Goal: Task Accomplishment & Management: Complete application form

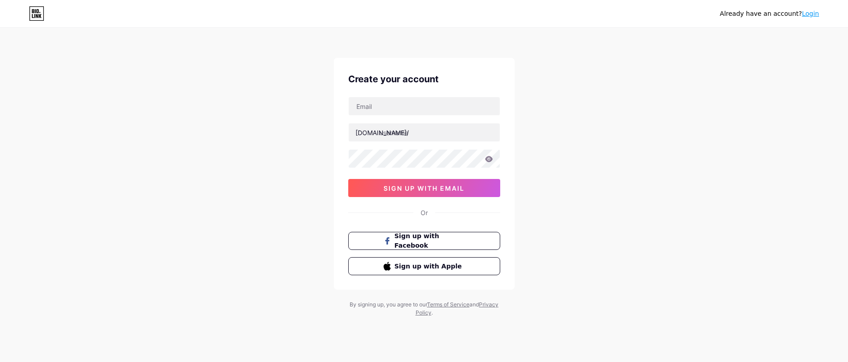
click at [37, 13] on icon at bounding box center [36, 13] width 15 height 14
click at [441, 118] on div "bio.link/ sign up with email" at bounding box center [424, 147] width 152 height 100
click at [439, 108] on input "text" at bounding box center [424, 106] width 151 height 18
type input "[EMAIL_ADDRESS][DOMAIN_NAME]"
click at [438, 133] on input "text" at bounding box center [424, 132] width 151 height 18
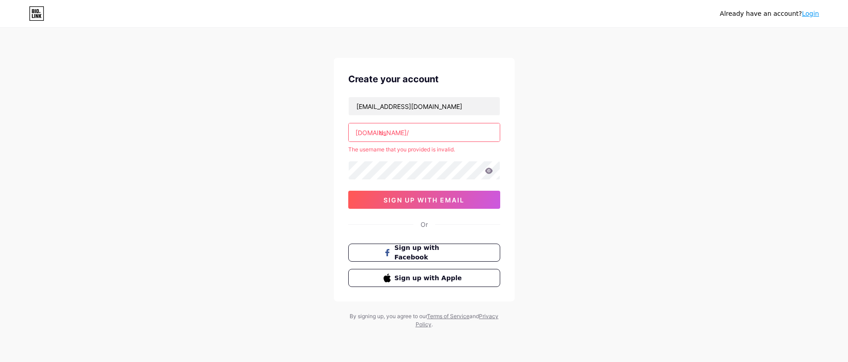
type input "o"
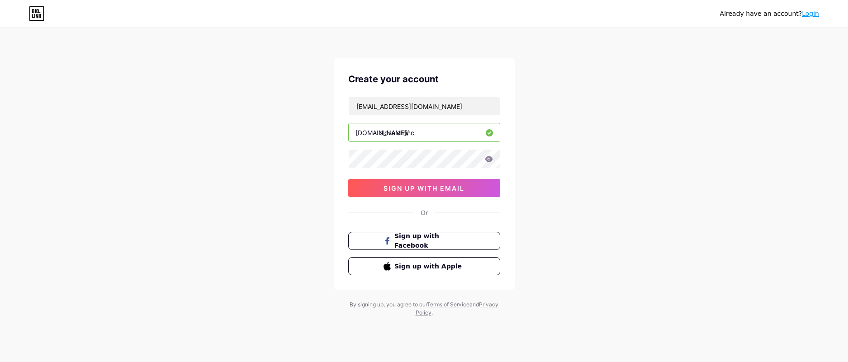
type input "oldsaleminc"
click at [432, 187] on span "sign up with email" at bounding box center [423, 188] width 81 height 8
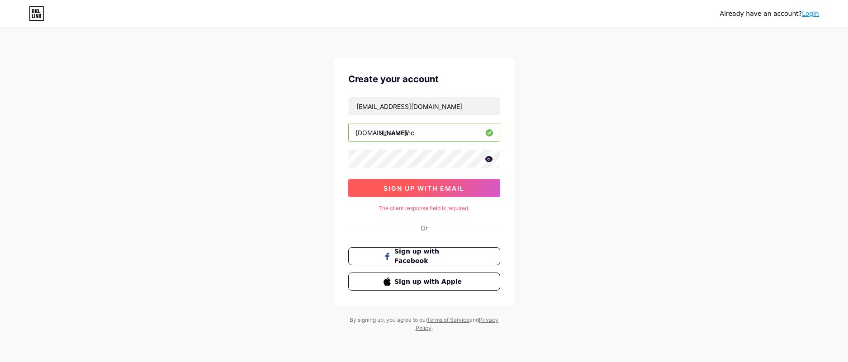
click at [454, 181] on button "sign up with email" at bounding box center [424, 188] width 152 height 18
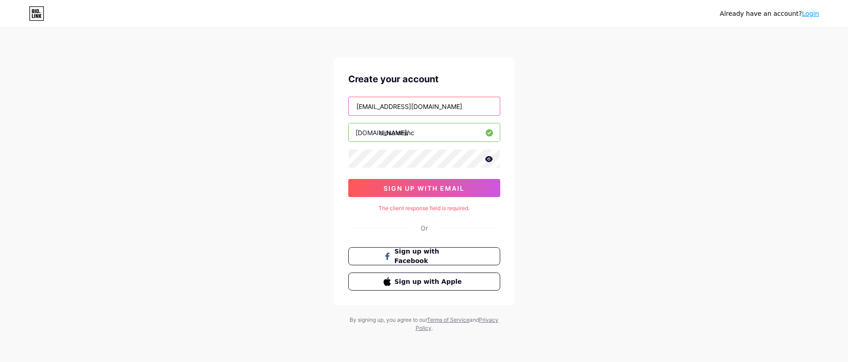
click at [450, 106] on input "[EMAIL_ADDRESS][DOMAIN_NAME]" at bounding box center [424, 106] width 151 height 18
click at [609, 109] on div "Already have an account? Login Create your account cknisley@oldsalem.org bio.li…" at bounding box center [424, 180] width 848 height 361
click at [421, 225] on div "Or" at bounding box center [423, 227] width 7 height 9
click at [491, 160] on icon at bounding box center [489, 159] width 8 height 6
click at [470, 132] on input "oldsaleminc" at bounding box center [424, 132] width 151 height 18
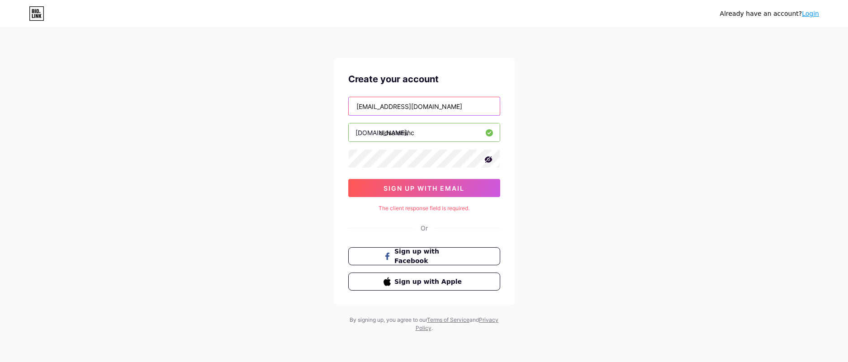
click at [471, 107] on input "[EMAIL_ADDRESS][DOMAIN_NAME]" at bounding box center [424, 106] width 151 height 18
click at [587, 123] on div "Already have an account? Login Create your account cknisley@oldsalem.org bio.li…" at bounding box center [424, 180] width 848 height 361
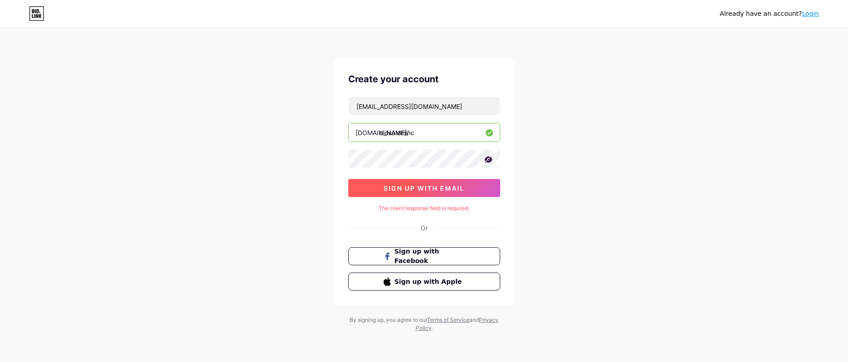
click at [450, 188] on span "sign up with email" at bounding box center [423, 188] width 81 height 8
click at [447, 207] on div "The client response field is required." at bounding box center [424, 208] width 152 height 8
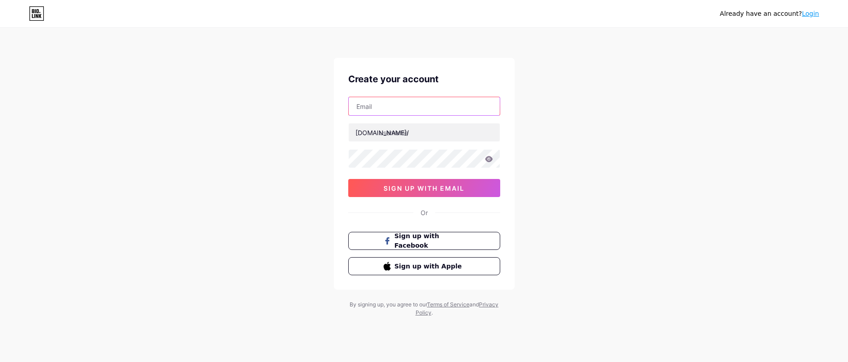
click at [415, 104] on input "text" at bounding box center [424, 106] width 151 height 18
type input "[EMAIL_ADDRESS][DOMAIN_NAME]"
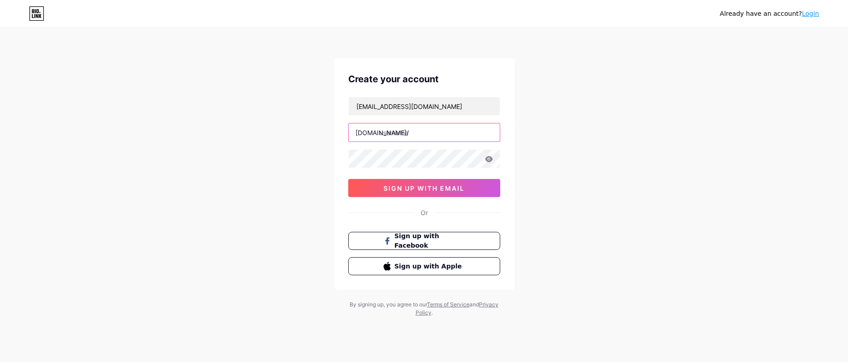
click at [425, 131] on input "text" at bounding box center [424, 132] width 151 height 18
type input "oldsaleminc"
click at [437, 190] on span "sign up with email" at bounding box center [423, 188] width 81 height 8
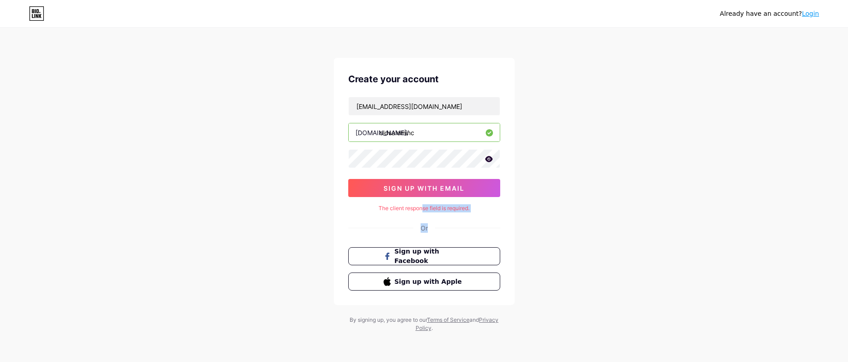
drag, startPoint x: 422, startPoint y: 210, endPoint x: 552, endPoint y: 216, distance: 130.3
click at [550, 216] on div "Already have an account? Login Create your account cknisley@oldsalem.org bio.li…" at bounding box center [424, 180] width 848 height 361
click at [552, 216] on div "Already have an account? Login Create your account cknisley@oldsalem.org bio.li…" at bounding box center [424, 180] width 848 height 361
click at [422, 227] on div "Or" at bounding box center [423, 227] width 7 height 9
click at [391, 279] on span "Sign up with Apple" at bounding box center [424, 281] width 82 height 9
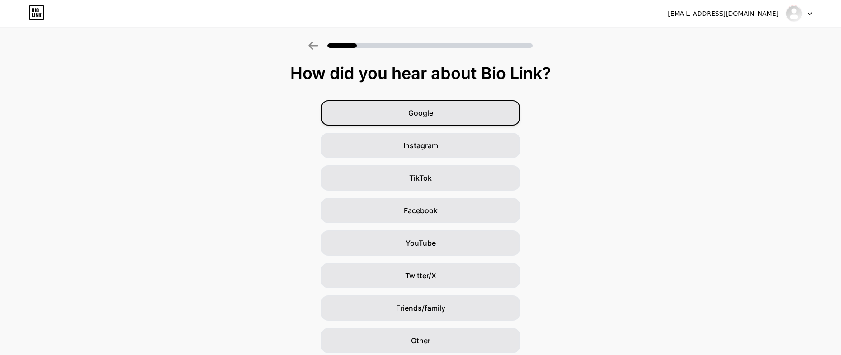
click at [449, 112] on div "Google" at bounding box center [420, 112] width 199 height 25
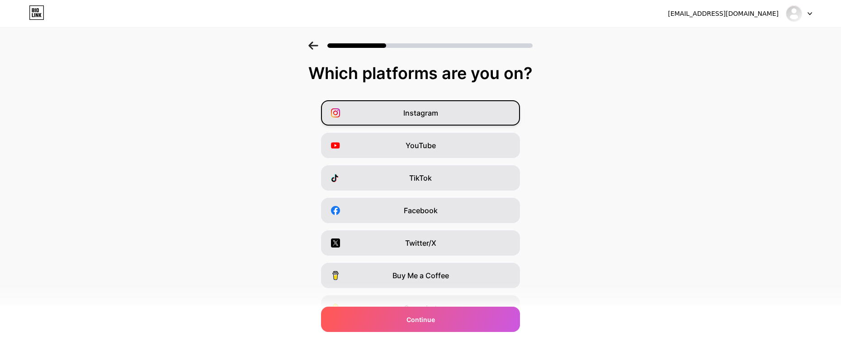
click at [460, 116] on div "Instagram" at bounding box center [420, 112] width 199 height 25
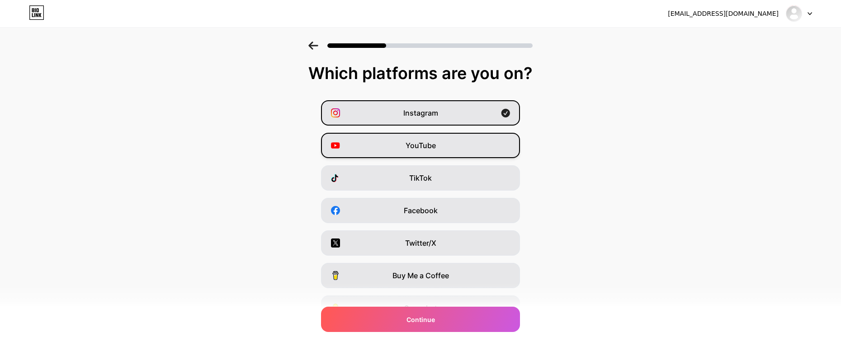
click at [462, 142] on div "YouTube" at bounding box center [420, 145] width 199 height 25
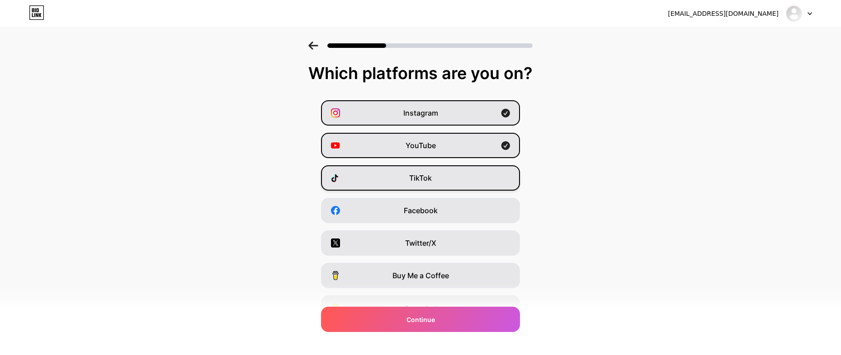
click at [456, 184] on div "TikTok" at bounding box center [420, 177] width 199 height 25
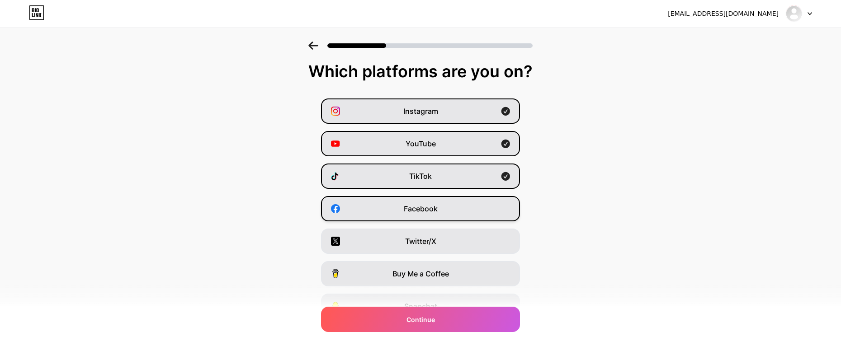
click at [478, 212] on div "Facebook" at bounding box center [420, 208] width 199 height 25
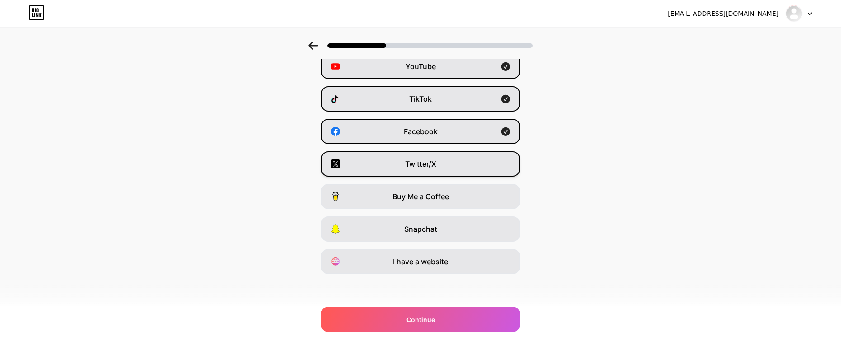
scroll to position [80, 0]
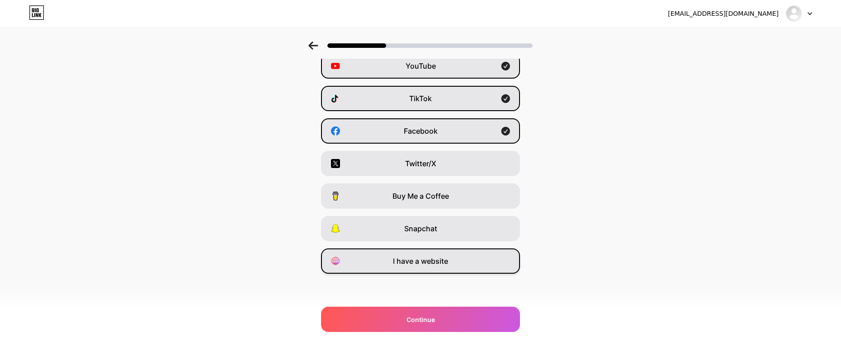
click at [430, 268] on div "I have a website" at bounding box center [420, 261] width 199 height 25
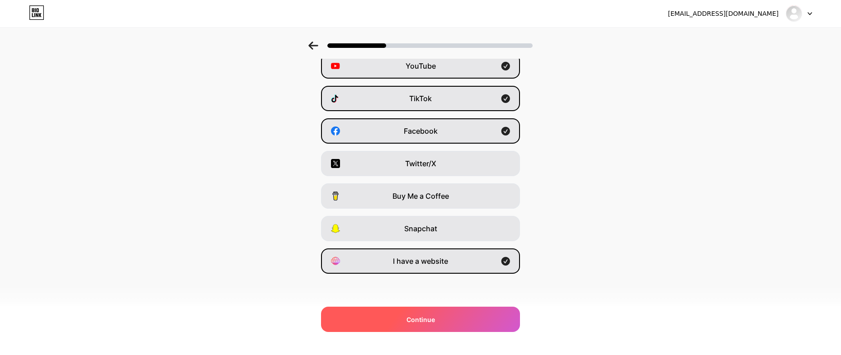
click at [435, 320] on span "Continue" at bounding box center [420, 319] width 28 height 9
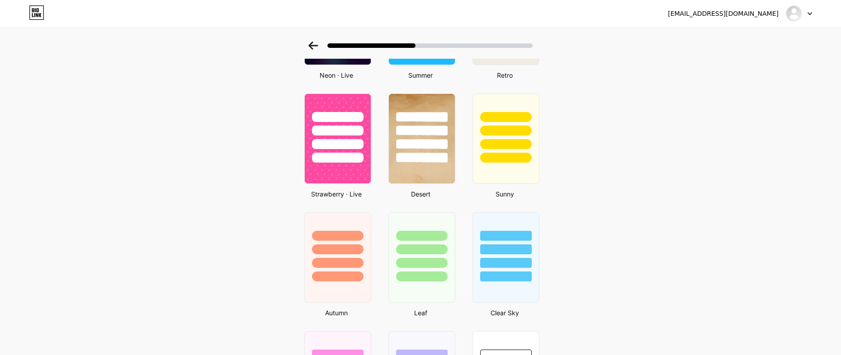
scroll to position [486, 0]
click at [424, 126] on div at bounding box center [421, 130] width 53 height 10
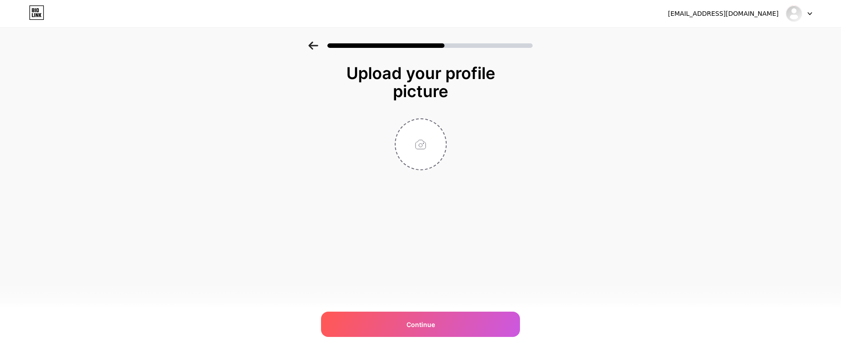
scroll to position [0, 0]
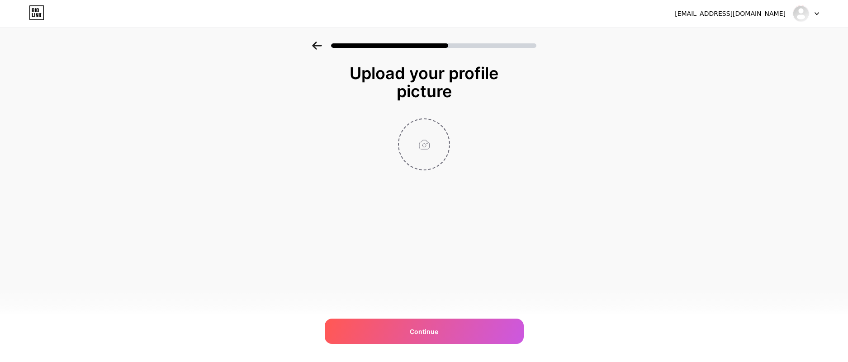
click at [413, 140] on input "file" at bounding box center [424, 144] width 50 height 50
click at [423, 159] on input "file" at bounding box center [424, 144] width 50 height 50
click at [421, 153] on input "file" at bounding box center [424, 144] width 50 height 50
type input "C:\fakepath\Untitled design (11).png"
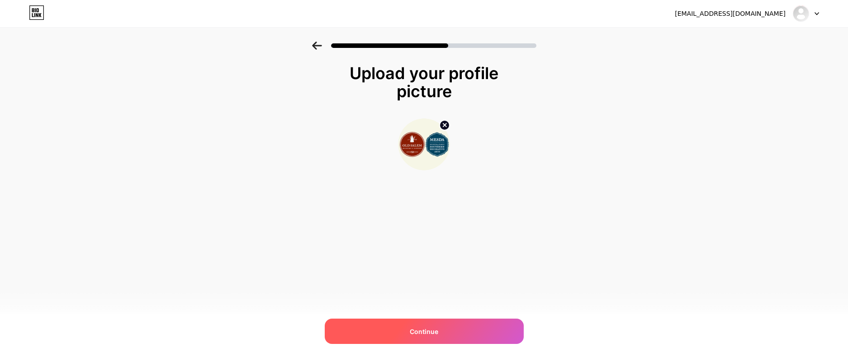
click at [456, 332] on div "Continue" at bounding box center [424, 331] width 199 height 25
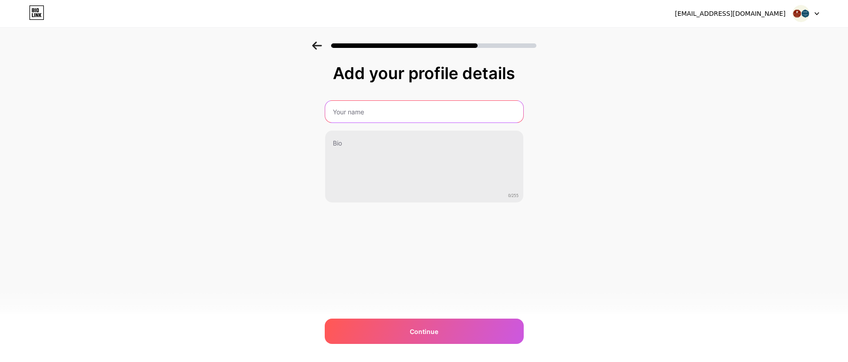
click at [414, 102] on input "text" at bounding box center [424, 112] width 198 height 22
type input "Old Salem Inc."
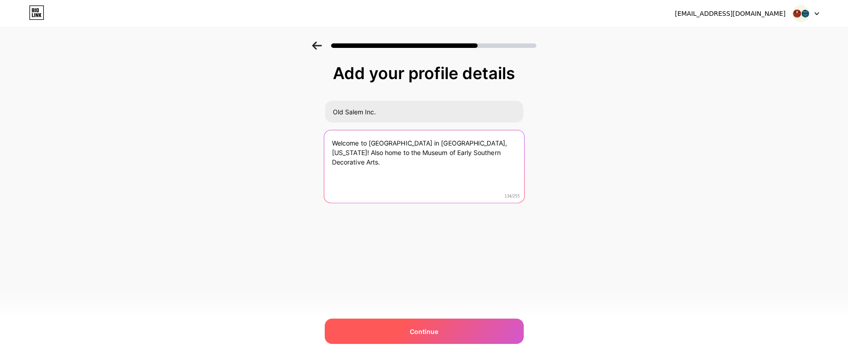
type textarea "Welcome to Old Salem Museums and Gardens in Winston Salem, North Carolina! Also…"
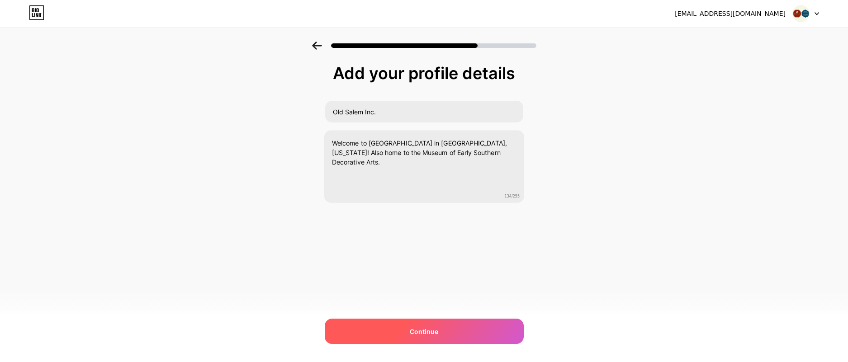
click at [425, 328] on span "Continue" at bounding box center [424, 331] width 28 height 9
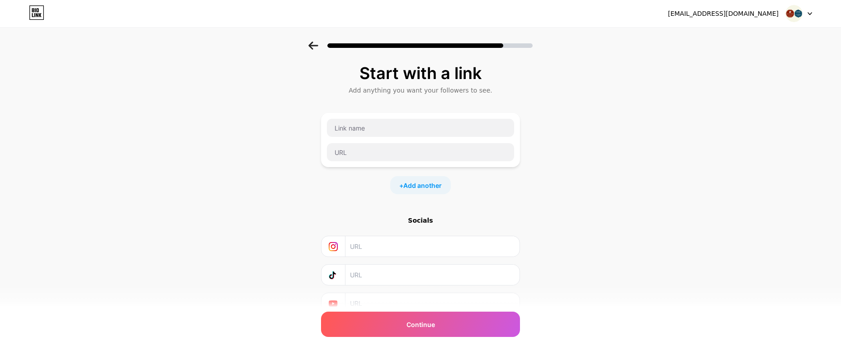
click at [395, 241] on input "text" at bounding box center [432, 246] width 164 height 20
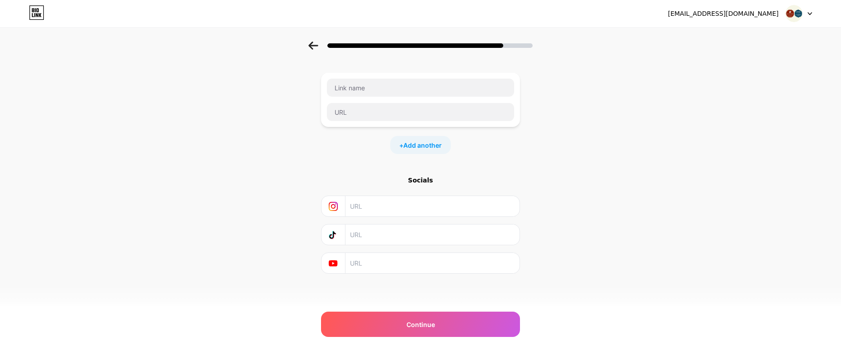
paste input "https://www.instagram.com/oldsaleminc/?hl=en"
type input "https://www.instagram.com/oldsaleminc/?hl=en"
click at [616, 183] on div "Start with a link Add anything you want your followers to see. + Add another So…" at bounding box center [420, 160] width 841 height 318
click at [421, 237] on input "text" at bounding box center [432, 235] width 164 height 20
paste input "https://www.tiktok.com/@oldsaleminc"
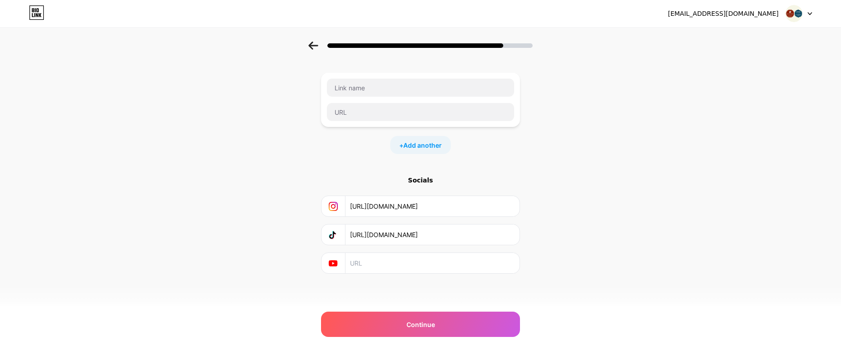
type input "https://www.tiktok.com/@oldsaleminc"
paste input "https://www.youtube.com/@OldSalemMuseumsGardens"
type input "https://www.youtube.com/@OldSalemMuseumsGardens"
drag, startPoint x: 600, startPoint y: 151, endPoint x: 587, endPoint y: 143, distance: 15.2
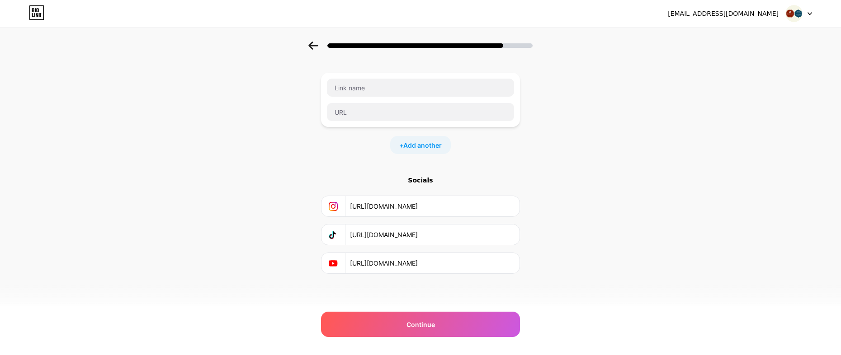
click at [600, 150] on div "Start with a link Add anything you want your followers to see. + Add another So…" at bounding box center [420, 160] width 841 height 318
click at [368, 86] on input "text" at bounding box center [420, 88] width 187 height 18
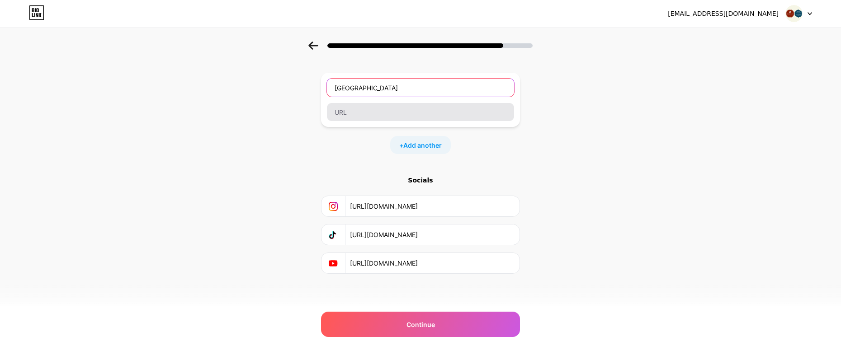
type input "Old Salem Museums and Gardens"
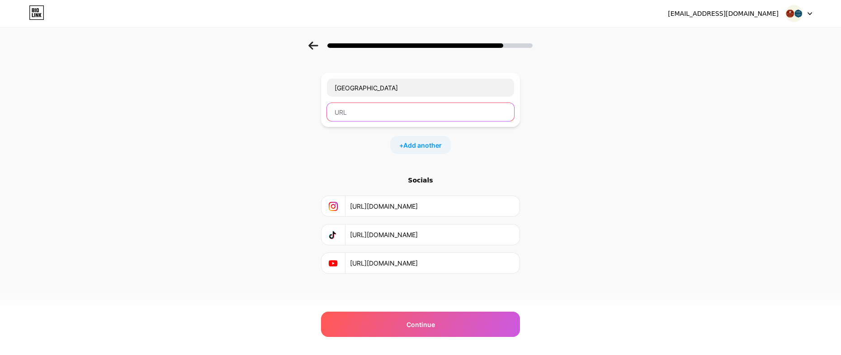
click at [353, 112] on input "text" at bounding box center [420, 112] width 187 height 18
type input "www.oldsalem.org"
click at [427, 142] on span "Add another" at bounding box center [422, 145] width 38 height 9
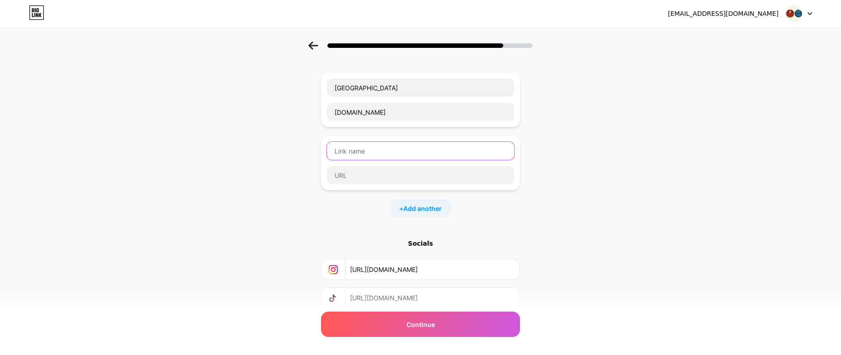
click at [414, 149] on input "text" at bounding box center [420, 151] width 187 height 18
type input "Museum of Early Southern Decorative Arts (MESDA)"
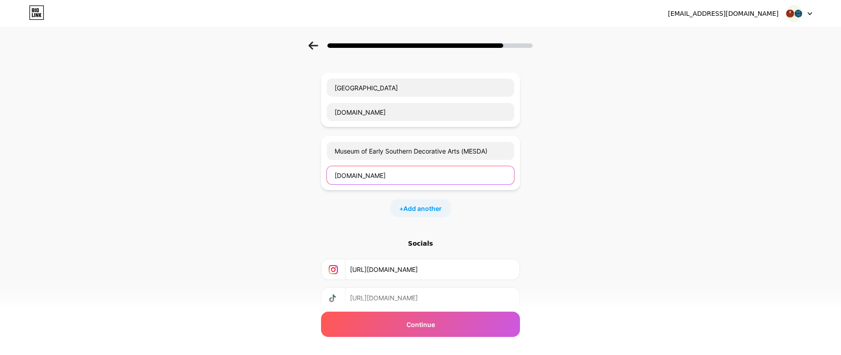
type input "www.mesda.org"
click at [660, 174] on div "Start with a link Add anything you want your followers to see. Old Salem Museum…" at bounding box center [420, 191] width 841 height 381
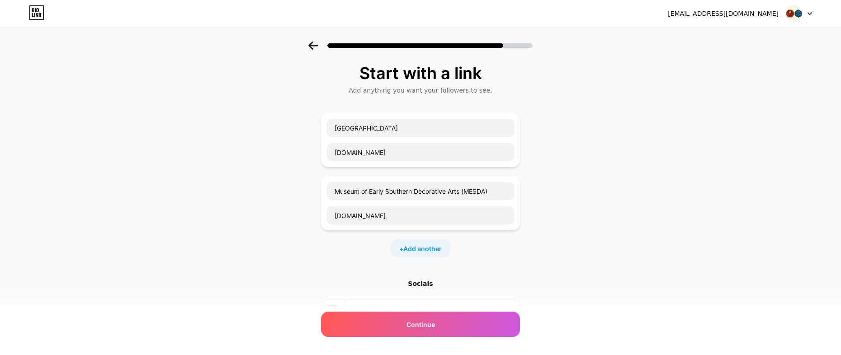
scroll to position [104, 0]
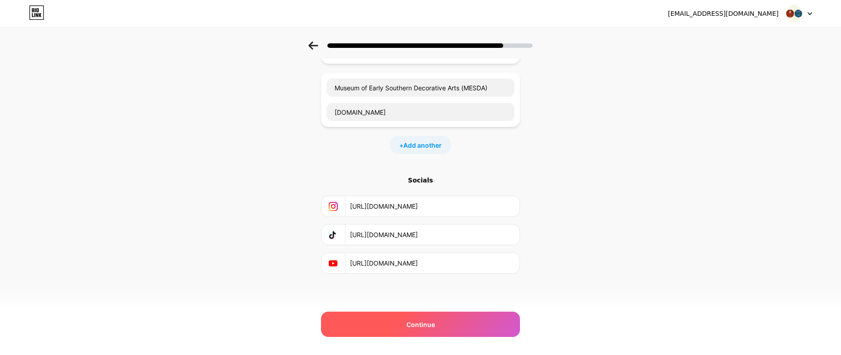
click at [442, 326] on div "Continue" at bounding box center [420, 324] width 199 height 25
click at [447, 322] on div "Continue" at bounding box center [420, 324] width 199 height 25
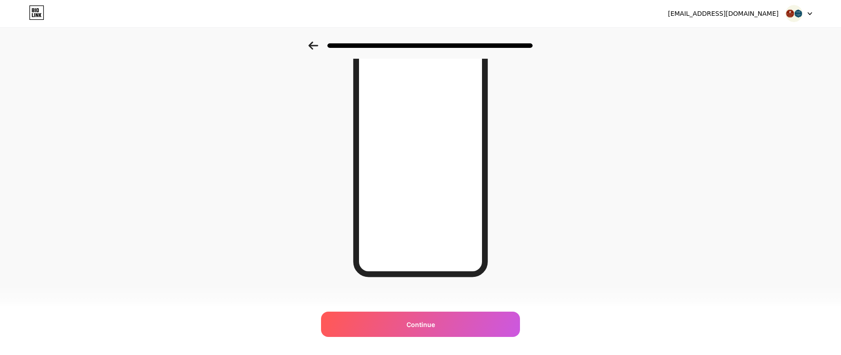
scroll to position [99, 0]
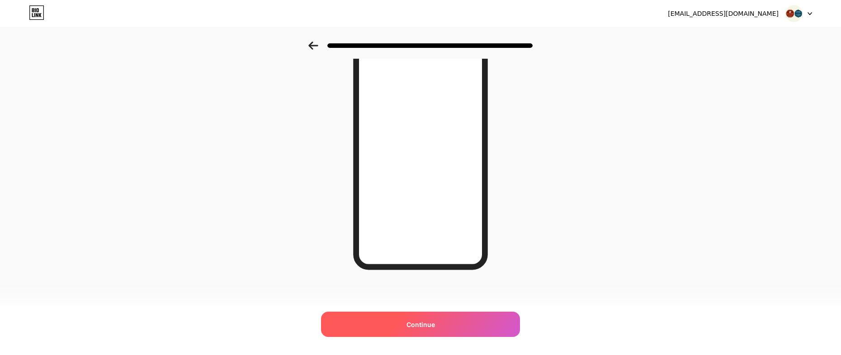
click at [446, 321] on div "Continue" at bounding box center [420, 324] width 199 height 25
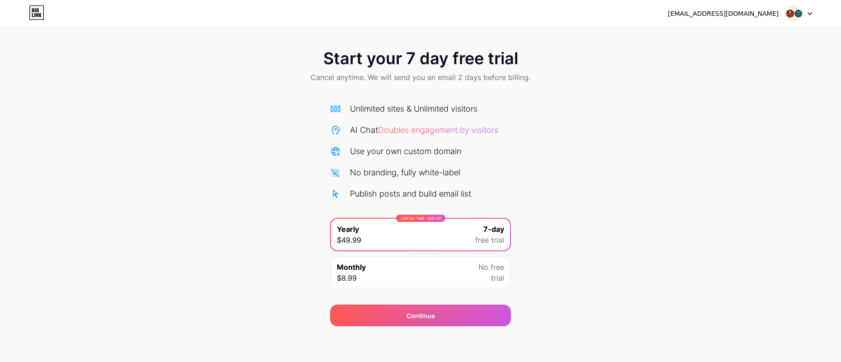
scroll to position [2, 0]
click at [442, 280] on div "Monthly $8.99 No free trial" at bounding box center [420, 272] width 179 height 32
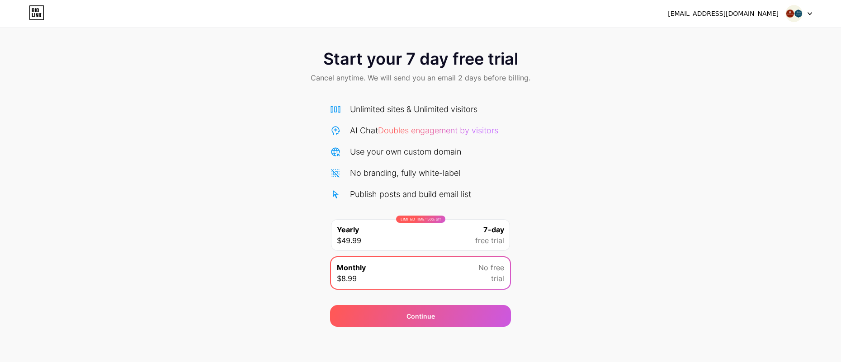
scroll to position [0, 0]
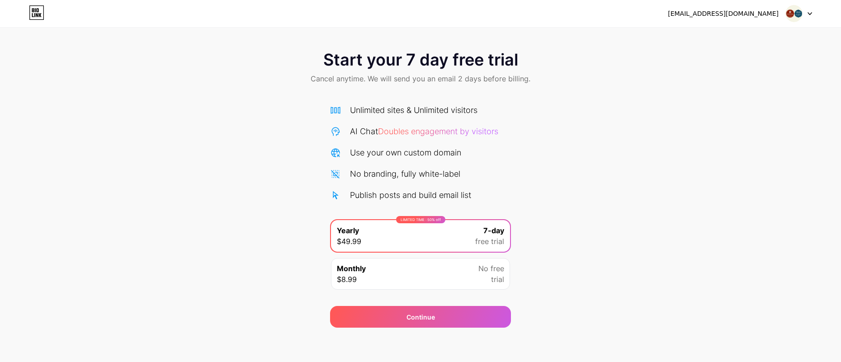
scroll to position [2, 0]
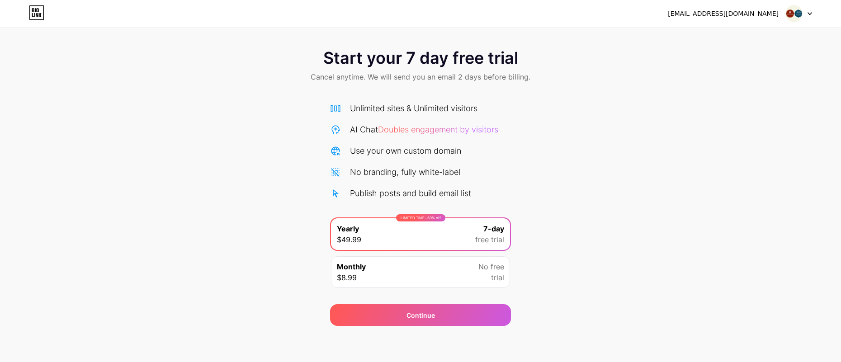
click at [806, 12] on div at bounding box center [799, 13] width 26 height 16
click at [807, 12] on icon at bounding box center [809, 13] width 5 height 3
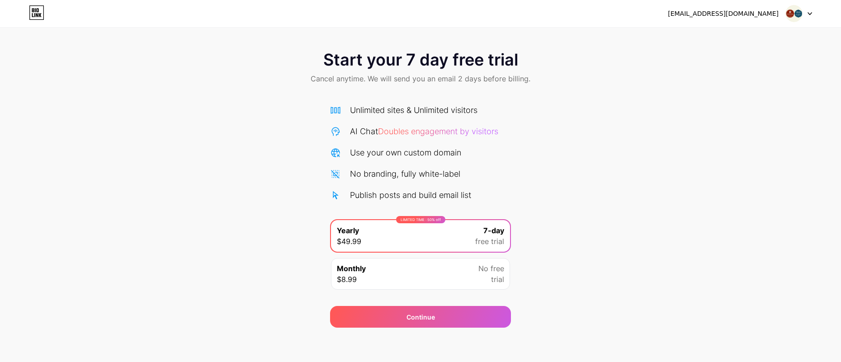
click at [470, 281] on div "Monthly $8.99 No free trial" at bounding box center [420, 274] width 179 height 32
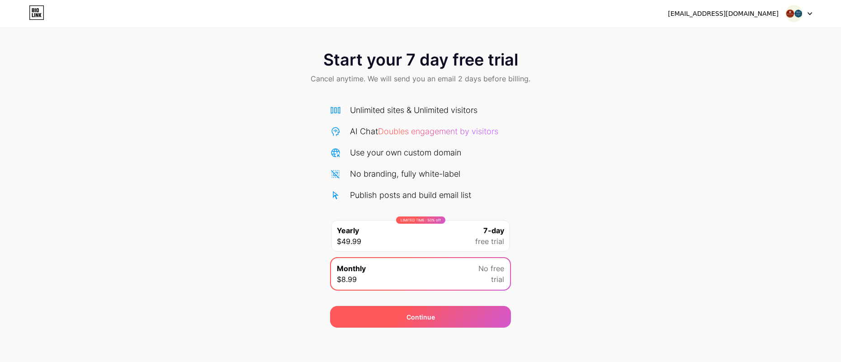
click at [458, 316] on div "Continue" at bounding box center [420, 317] width 181 height 22
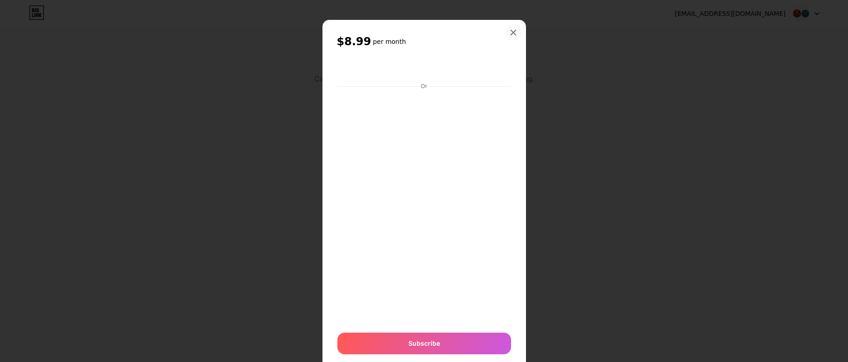
click at [513, 34] on div at bounding box center [513, 32] width 16 height 16
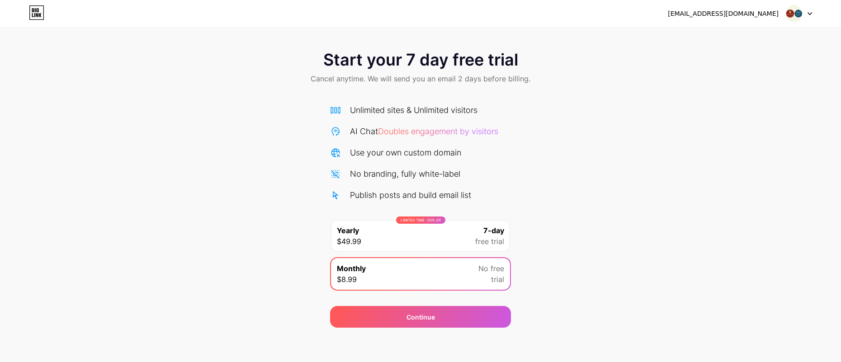
click at [40, 15] on icon at bounding box center [40, 15] width 3 height 4
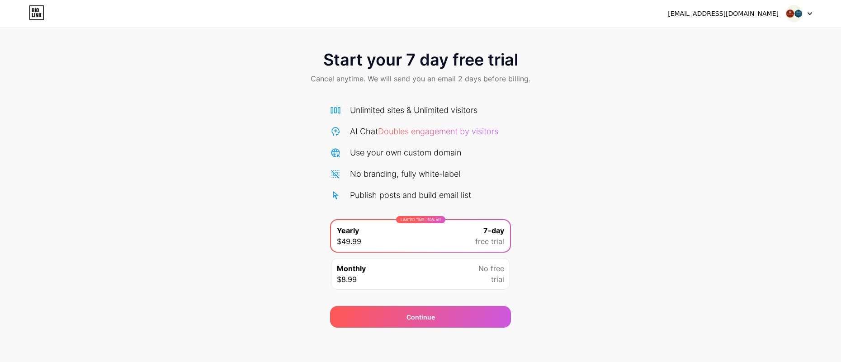
scroll to position [2, 0]
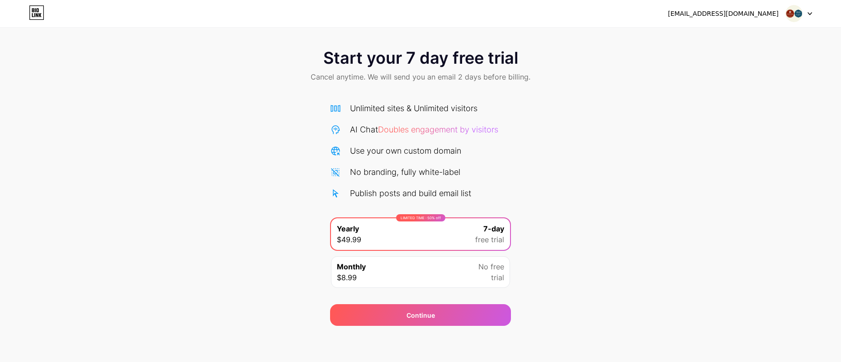
click at [806, 14] on div at bounding box center [799, 13] width 26 height 16
click at [727, 37] on li "Logout" at bounding box center [755, 37] width 112 height 24
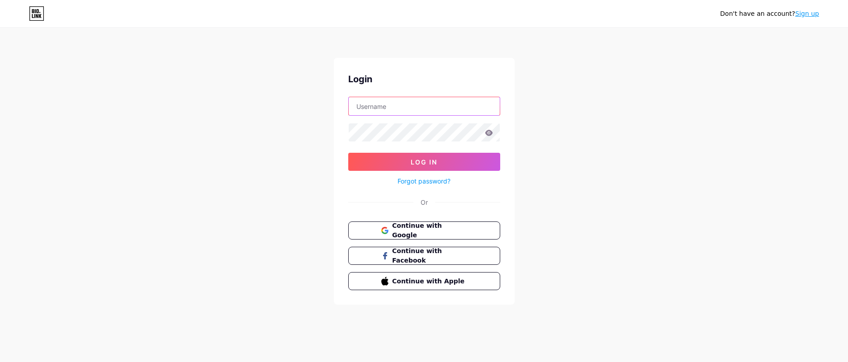
click at [394, 110] on input "text" at bounding box center [424, 106] width 151 height 18
type input "[EMAIL_ADDRESS][DOMAIN_NAME]"
click at [274, 129] on div "Don't have an account? Sign up Login [EMAIL_ADDRESS][DOMAIN_NAME] Log In Forgot…" at bounding box center [424, 167] width 848 height 334
